Goal: Find specific page/section: Find specific page/section

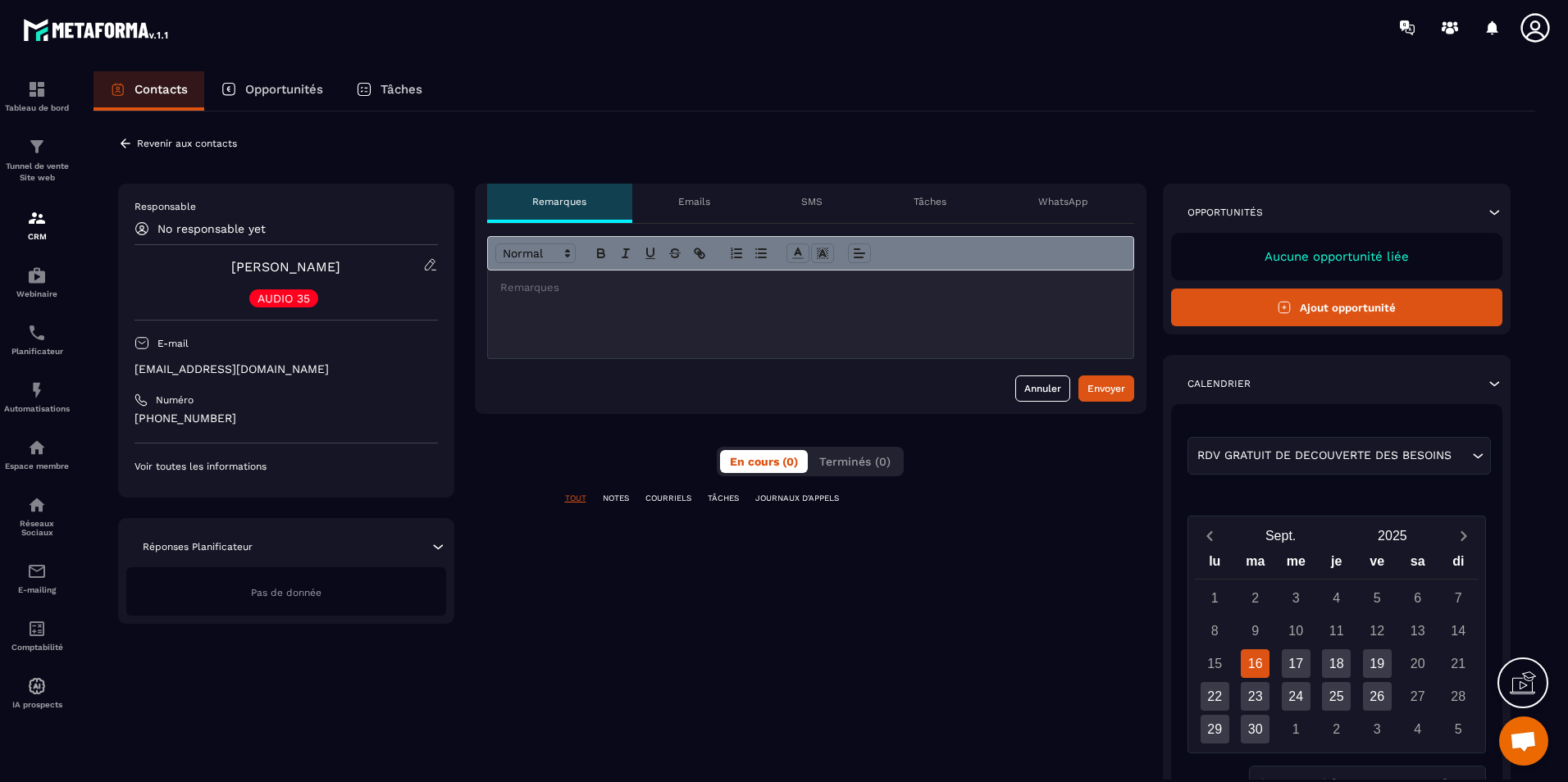
click at [290, 302] on p "AUDIO 35" at bounding box center [283, 298] width 53 height 11
click at [291, 302] on p "AUDIO 35" at bounding box center [283, 298] width 53 height 11
click at [129, 140] on icon at bounding box center [125, 144] width 15 height 15
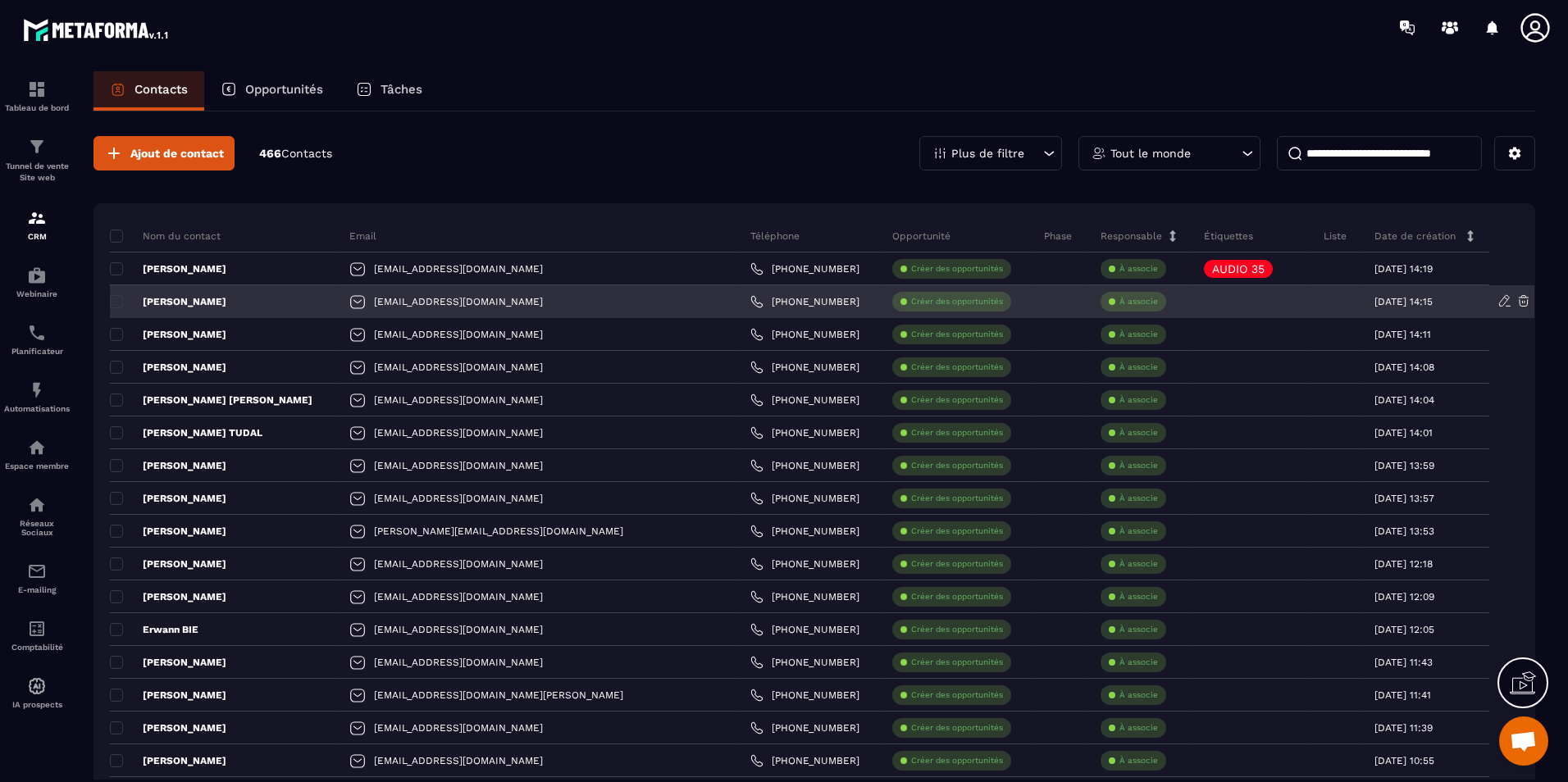
click at [124, 299] on p "[PERSON_NAME]" at bounding box center [168, 302] width 116 height 13
